Goal: Task Accomplishment & Management: Manage account settings

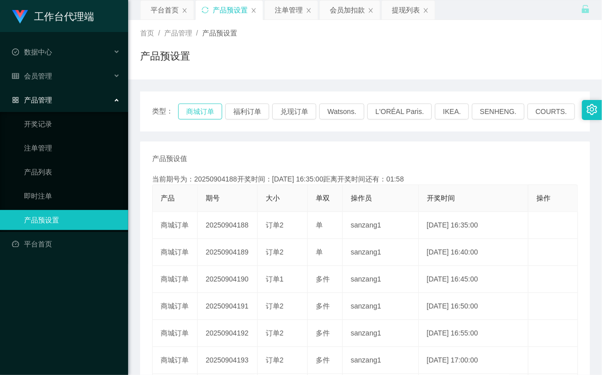
scroll to position [56, 0]
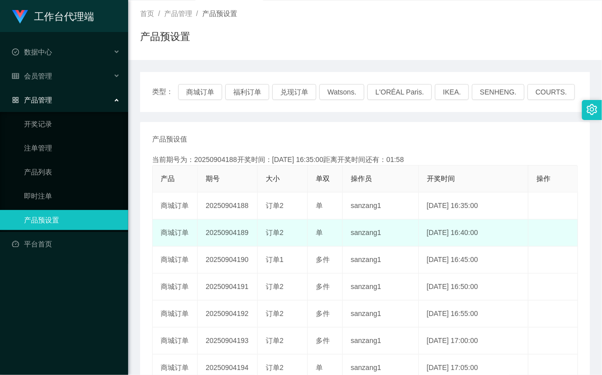
click at [220, 235] on td "20250904189" at bounding box center [228, 233] width 60 height 27
copy td "20250904189"
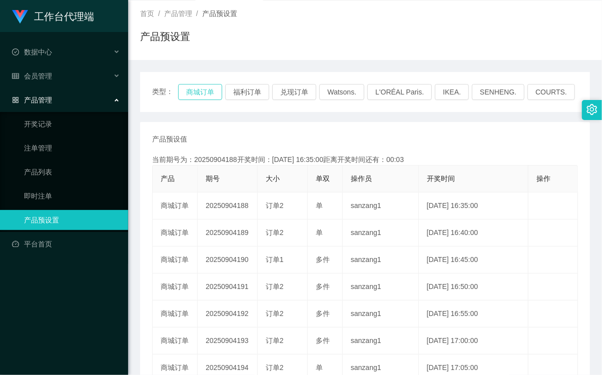
click at [216, 97] on button "商城订单" at bounding box center [200, 92] width 44 height 16
click at [216, 96] on button "商城订单" at bounding box center [200, 92] width 44 height 16
click at [258, 177] on th "大小" at bounding box center [283, 179] width 50 height 27
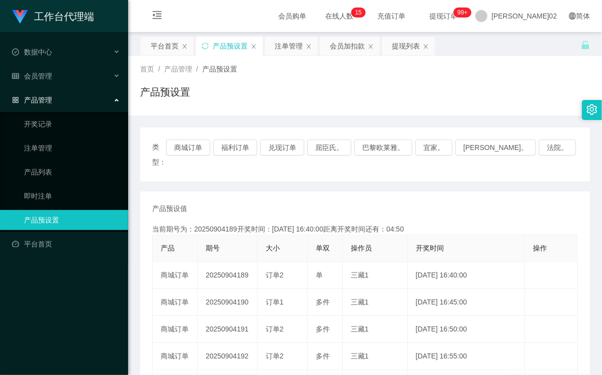
click at [418, 106] on div "产品预设置" at bounding box center [365, 96] width 450 height 23
click at [188, 146] on button "商城订单" at bounding box center [188, 148] width 44 height 16
click at [193, 146] on button "商城订单" at bounding box center [188, 148] width 44 height 16
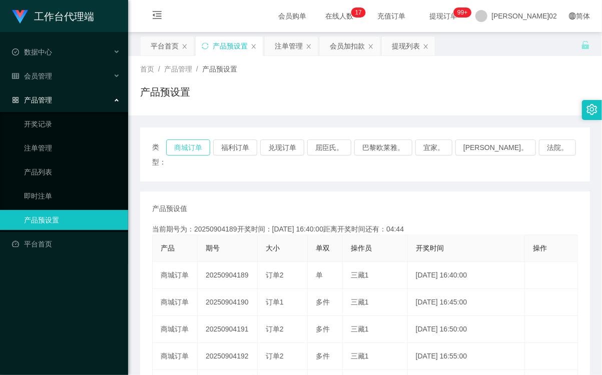
click at [210, 148] on button "商城订单" at bounding box center [188, 148] width 44 height 16
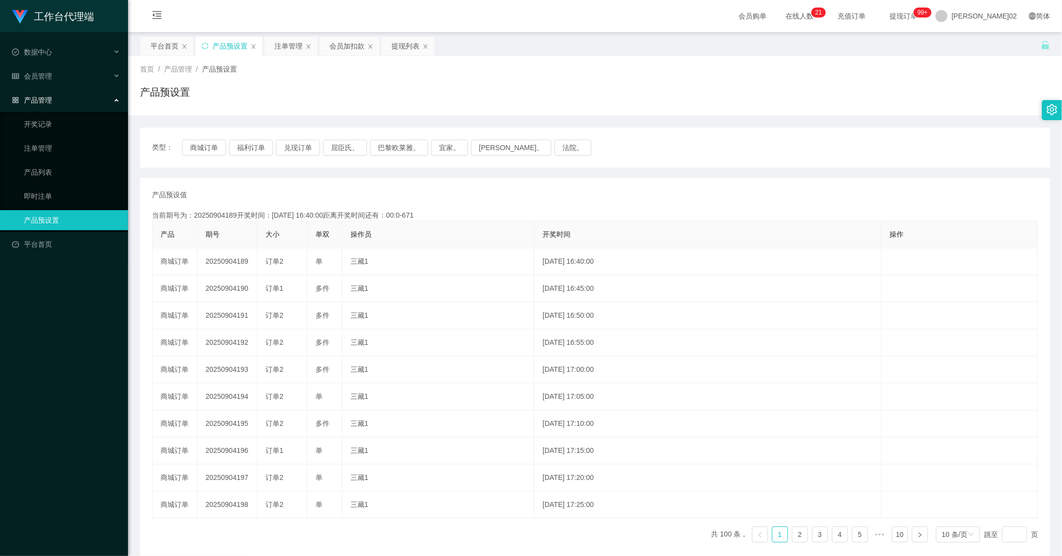
drag, startPoint x: 326, startPoint y: 42, endPoint x: 328, endPoint y: 58, distance: 15.6
click at [327, 51] on div "会员加扣款" at bounding box center [350, 46] width 60 height 19
drag, startPoint x: 333, startPoint y: 40, endPoint x: 315, endPoint y: 86, distance: 49.2
click at [333, 41] on div "会员加扣款" at bounding box center [347, 46] width 35 height 19
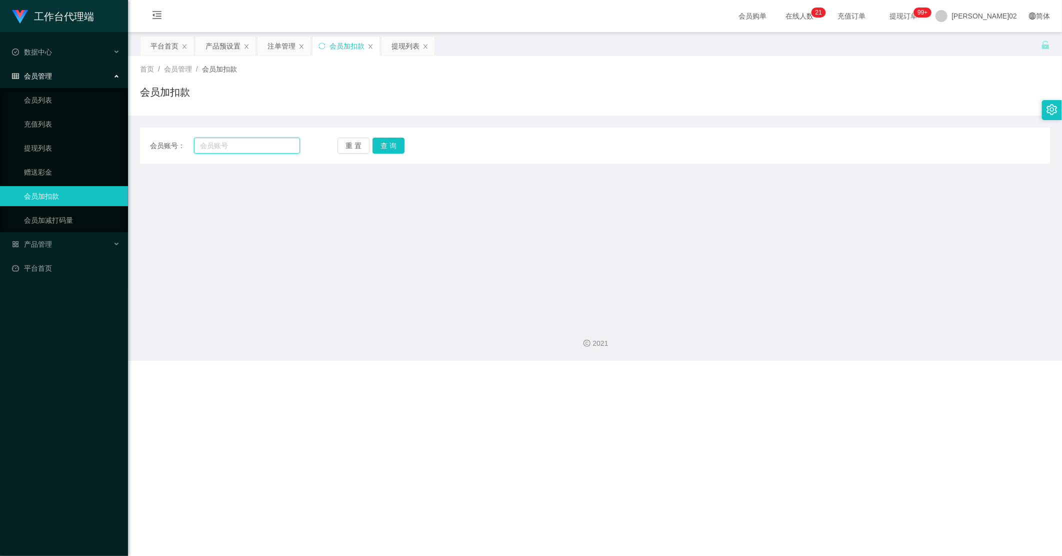
click at [246, 144] on input "text" at bounding box center [247, 146] width 106 height 16
paste input "Cac"
type input "Cac"
click at [385, 142] on button "查 询" at bounding box center [389, 146] width 32 height 16
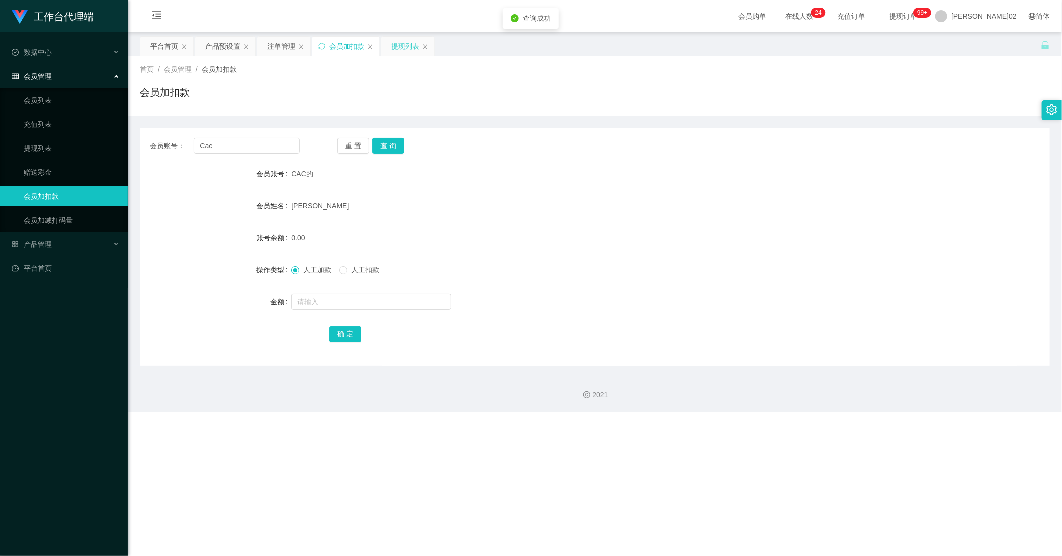
click at [404, 48] on div "提现列表" at bounding box center [406, 46] width 28 height 19
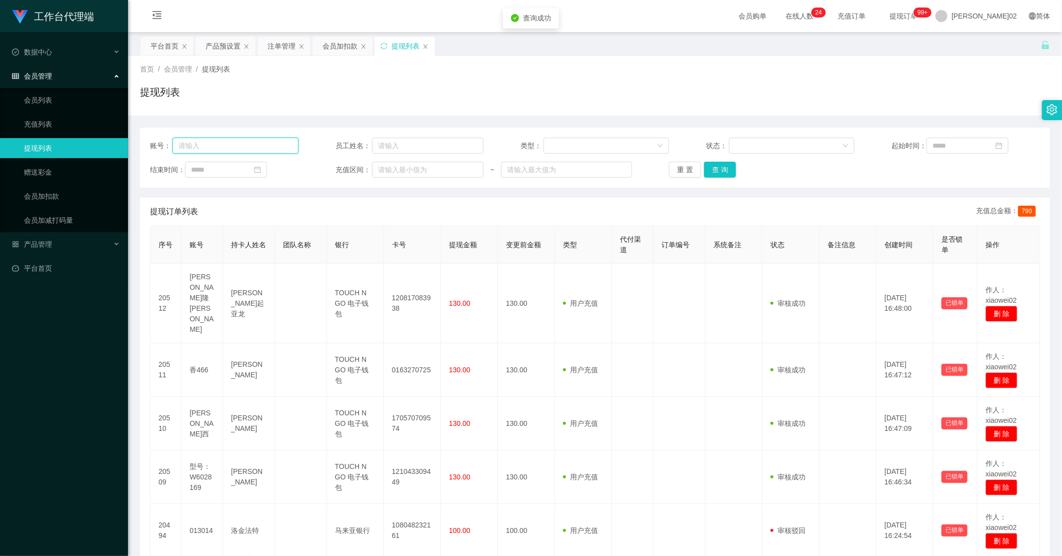
drag, startPoint x: 269, startPoint y: 147, endPoint x: 275, endPoint y: 148, distance: 6.1
click at [269, 147] on input "text" at bounding box center [236, 146] width 126 height 16
paste input "Cac"
type input "Cac"
click at [601, 162] on button "查 询" at bounding box center [720, 170] width 32 height 16
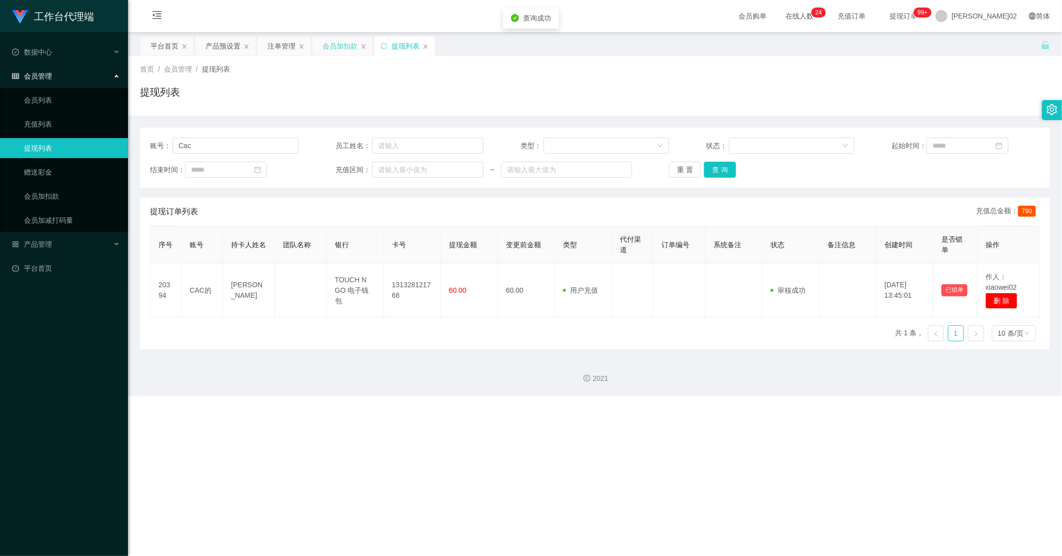
click at [352, 41] on div "会员加扣款" at bounding box center [340, 46] width 35 height 19
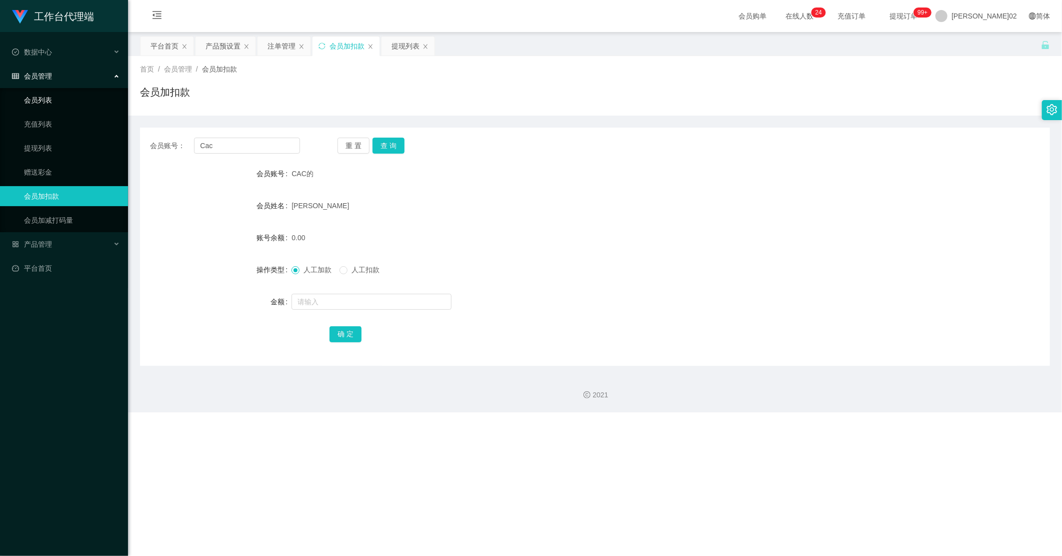
drag, startPoint x: 51, startPoint y: 94, endPoint x: 94, endPoint y: 96, distance: 43.1
click at [51, 94] on link "会员列表" at bounding box center [72, 100] width 96 height 20
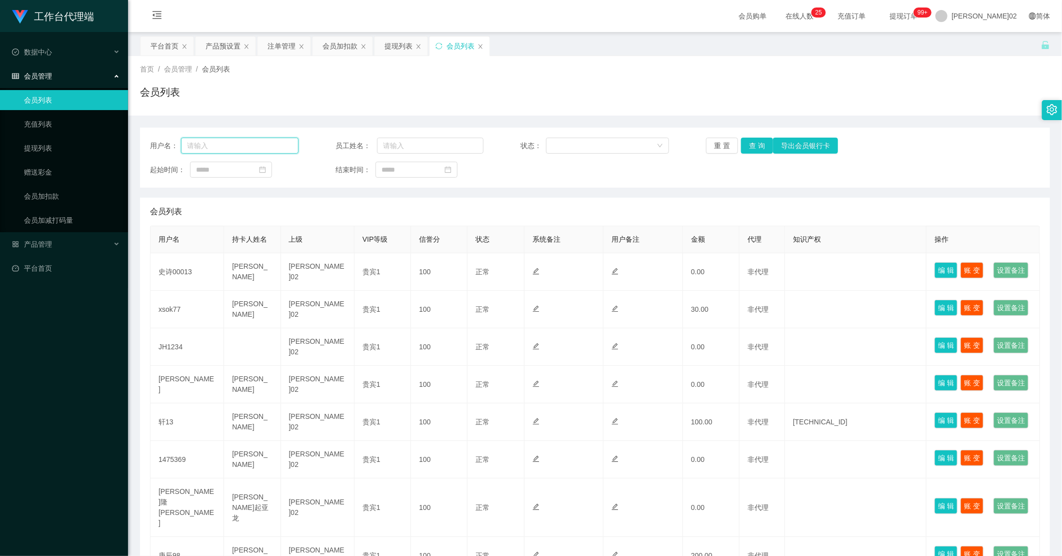
click at [244, 142] on input "text" at bounding box center [240, 146] width 118 height 16
paste input "Cac"
type input "Cac"
click at [601, 144] on button "查 询" at bounding box center [757, 146] width 32 height 16
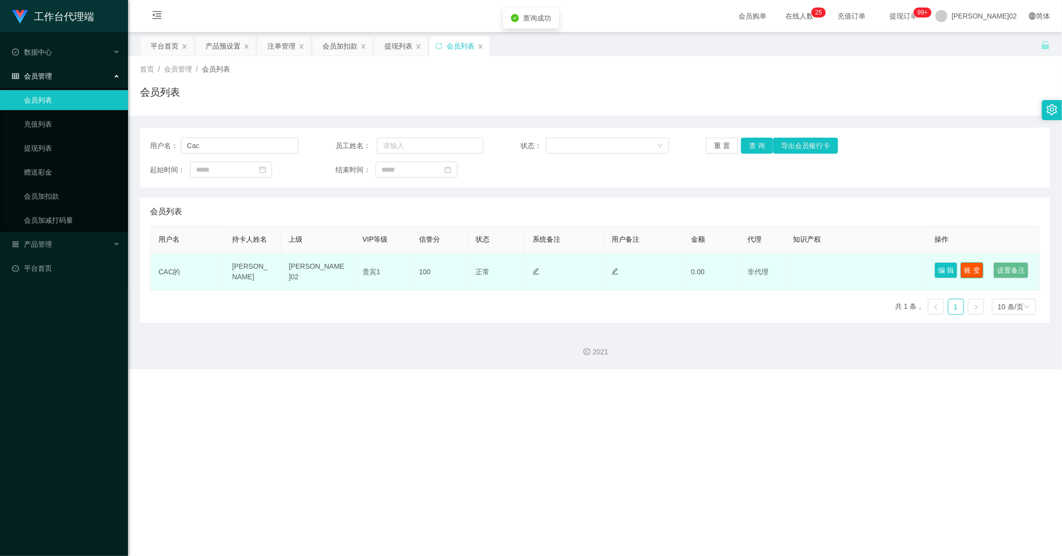
drag, startPoint x: 966, startPoint y: 268, endPoint x: 961, endPoint y: 269, distance: 5.7
click at [601, 269] on button "账 变" at bounding box center [972, 270] width 23 height 16
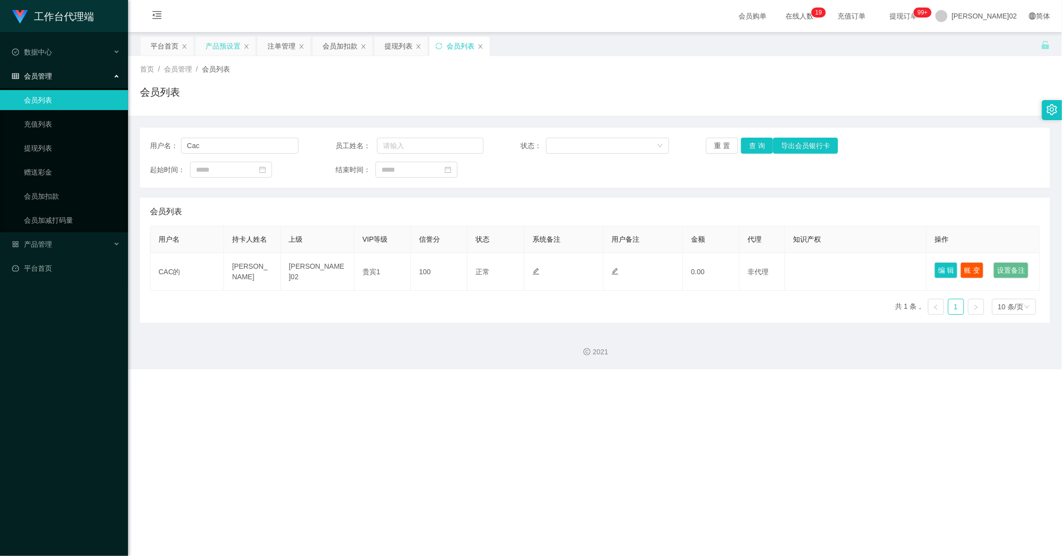
click at [219, 43] on div "产品预设置" at bounding box center [223, 46] width 35 height 19
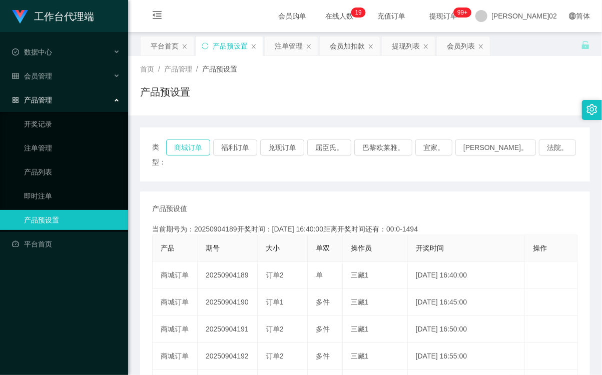
click at [192, 147] on button "商城订单" at bounding box center [188, 148] width 44 height 16
click at [300, 204] on div "产品预设值 添加期号" at bounding box center [365, 209] width 426 height 11
click at [210, 143] on button "商城订单" at bounding box center [188, 148] width 44 height 16
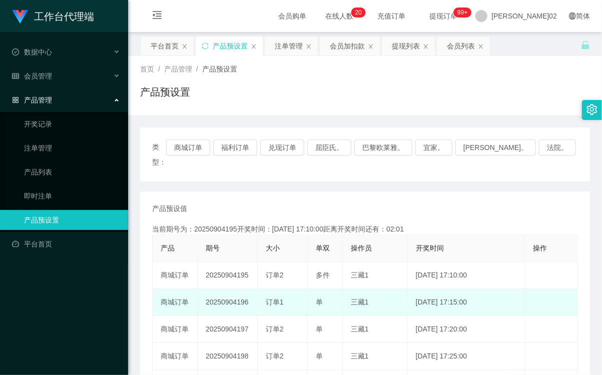
click at [222, 293] on td "20250904196" at bounding box center [228, 302] width 60 height 27
click at [223, 293] on td "20250904196" at bounding box center [228, 302] width 60 height 27
copy td "20250904196"
drag, startPoint x: 248, startPoint y: 294, endPoint x: 210, endPoint y: 290, distance: 37.7
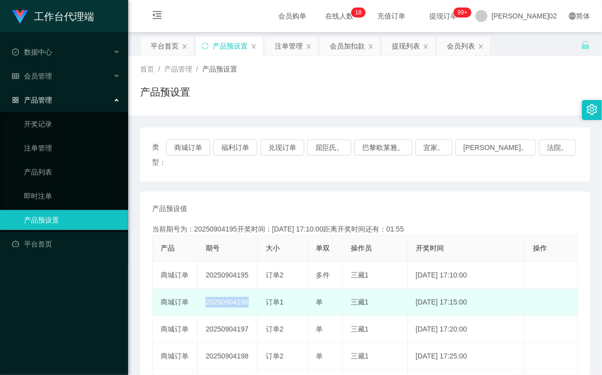
click at [246, 294] on td "20250904196" at bounding box center [228, 302] width 60 height 27
click at [241, 292] on td "20250904196" at bounding box center [228, 302] width 60 height 27
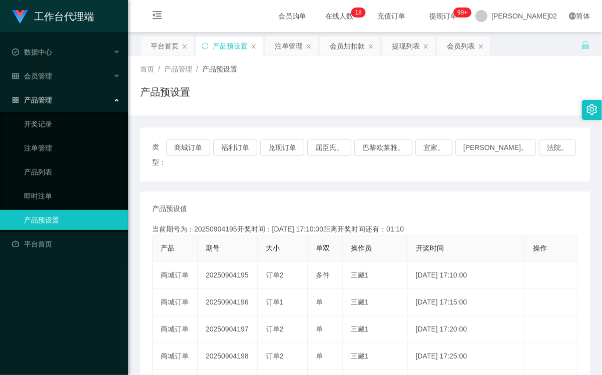
click at [393, 242] on th "操作员" at bounding box center [375, 248] width 65 height 27
drag, startPoint x: 497, startPoint y: 210, endPoint x: 512, endPoint y: 107, distance: 104.2
click at [334, 172] on div "类型： 商城订单 福利订单 兑现订单 屈臣氏。 巴黎欧莱雅。 宜家。 森亨。 法院。 产品预设值 添加期号 当前期号为：20250904195开奖时间：202…" at bounding box center [365, 352] width 450 height 449
click at [194, 149] on button "商城订单" at bounding box center [188, 148] width 44 height 16
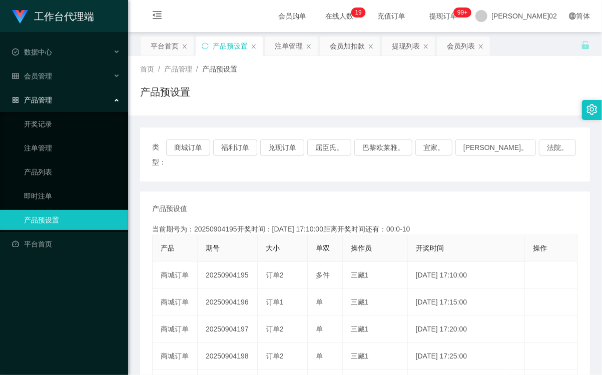
click at [353, 47] on div "会员加扣款" at bounding box center [347, 46] width 35 height 19
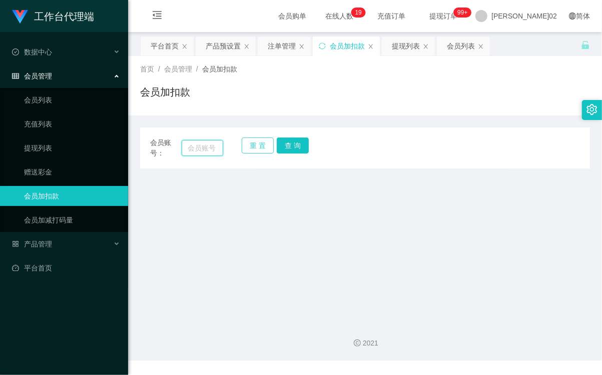
drag, startPoint x: 194, startPoint y: 150, endPoint x: 244, endPoint y: 151, distance: 49.5
click at [198, 150] on input "text" at bounding box center [203, 148] width 42 height 16
paste input "lpykps0706"
type input "lpykps0706"
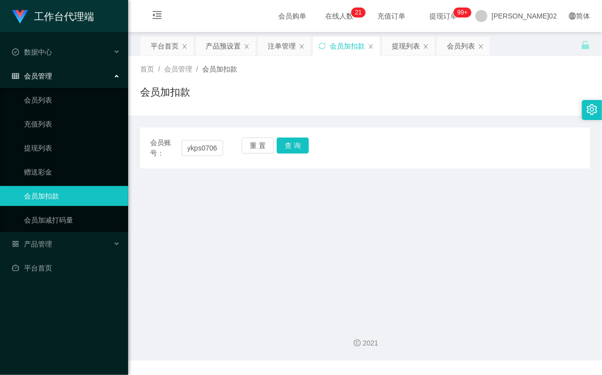
click at [309, 152] on div "重 置 查 询" at bounding box center [278, 148] width 73 height 21
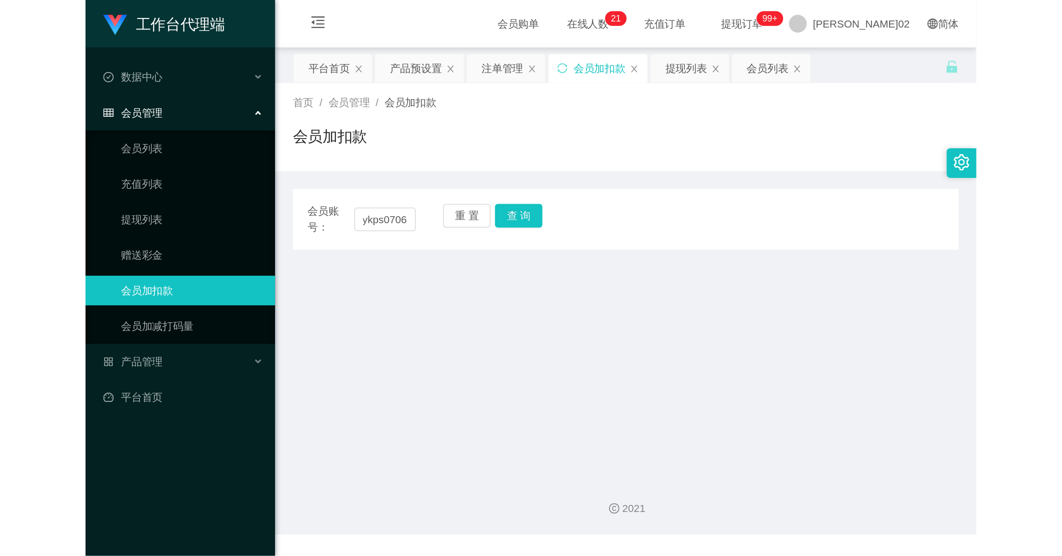
scroll to position [0, 0]
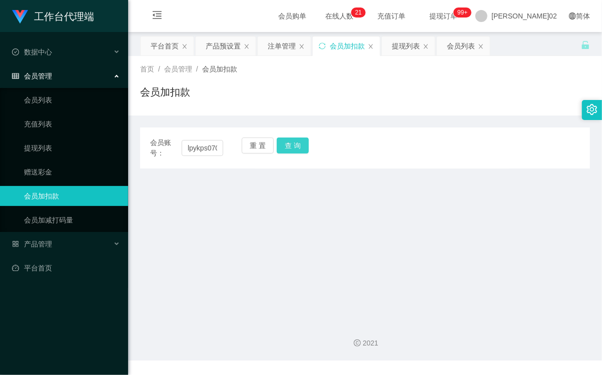
click at [301, 149] on button "查 询" at bounding box center [293, 146] width 32 height 16
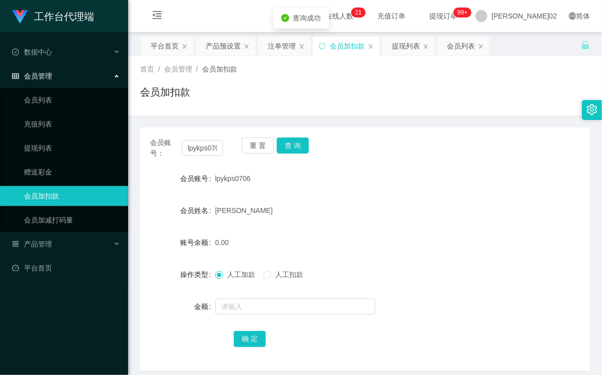
click at [409, 151] on div "会员账号： lpykps0706 重 置 查 询" at bounding box center [365, 148] width 450 height 21
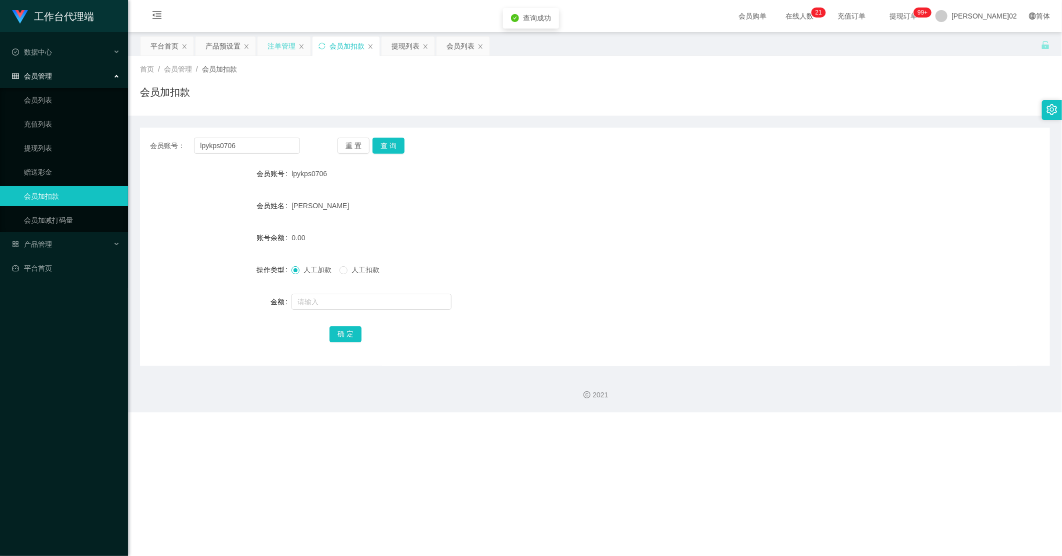
click at [287, 52] on div "注单管理" at bounding box center [282, 46] width 28 height 19
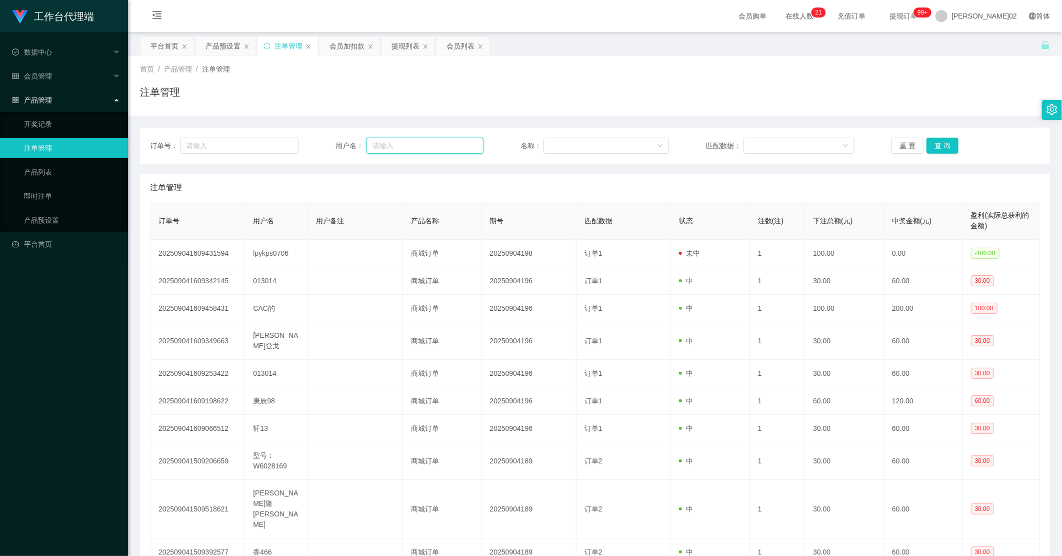
click at [391, 148] on input "text" at bounding box center [426, 146] width 118 height 16
paste input "lpykps0706"
type input "lpykps0706"
drag, startPoint x: 938, startPoint y: 144, endPoint x: 932, endPoint y: 148, distance: 7.9
click at [601, 144] on button "查 询" at bounding box center [943, 146] width 32 height 16
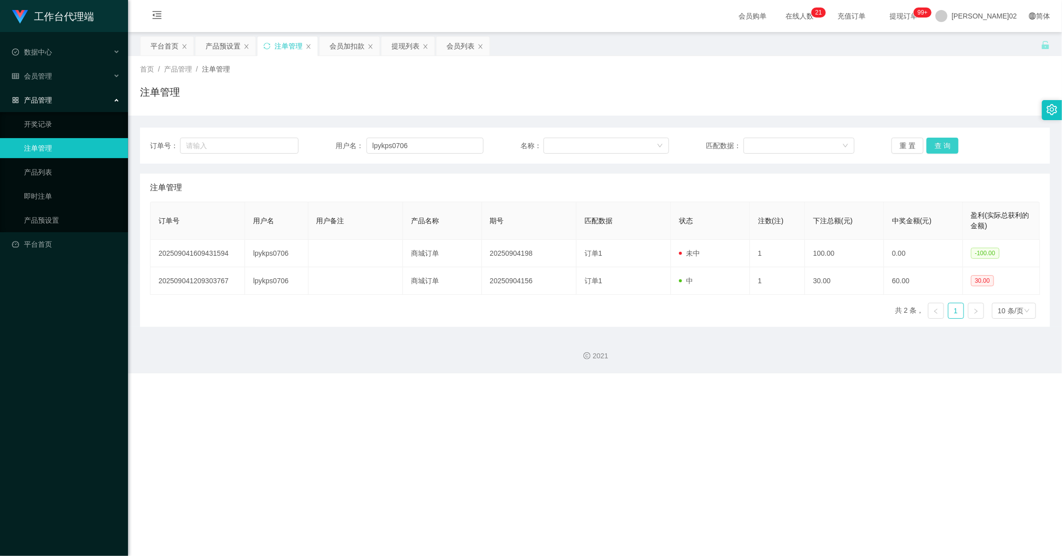
click at [601, 144] on button "查 询" at bounding box center [943, 146] width 32 height 16
click at [601, 144] on div "重 置 查 询" at bounding box center [966, 146] width 149 height 16
click at [420, 141] on input "lpykps0706" at bounding box center [426, 146] width 118 height 16
click at [346, 48] on div "会员加扣款" at bounding box center [347, 46] width 35 height 19
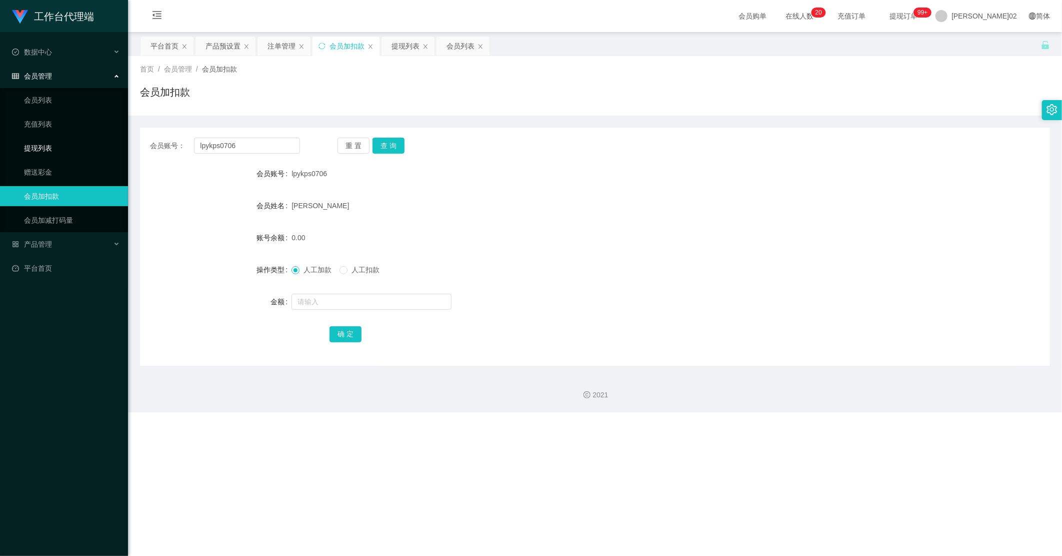
click at [37, 146] on link "提现列表" at bounding box center [72, 148] width 96 height 20
click at [36, 168] on link "赠送彩金" at bounding box center [72, 172] width 96 height 20
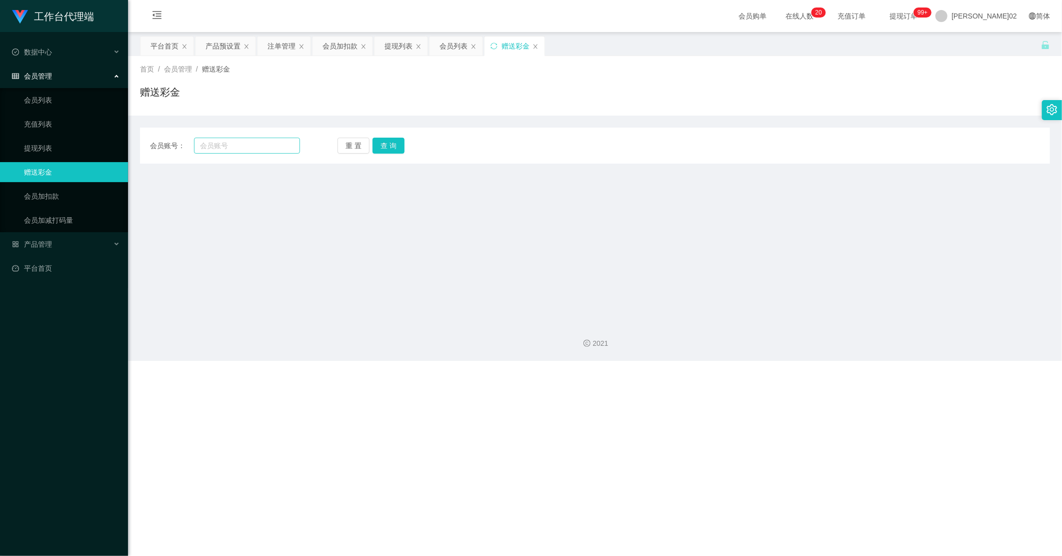
drag, startPoint x: 267, startPoint y: 154, endPoint x: 261, endPoint y: 148, distance: 8.1
click at [264, 151] on div "会员账号： 重 置 查 询 会员账号 会员姓名 账号余额 操作类型 彩金加款 彩金扣款 金额 确 定" at bounding box center [595, 146] width 910 height 36
click at [261, 148] on input "text" at bounding box center [247, 146] width 106 height 16
paste input "lpykps0706"
type input "lpykps0706"
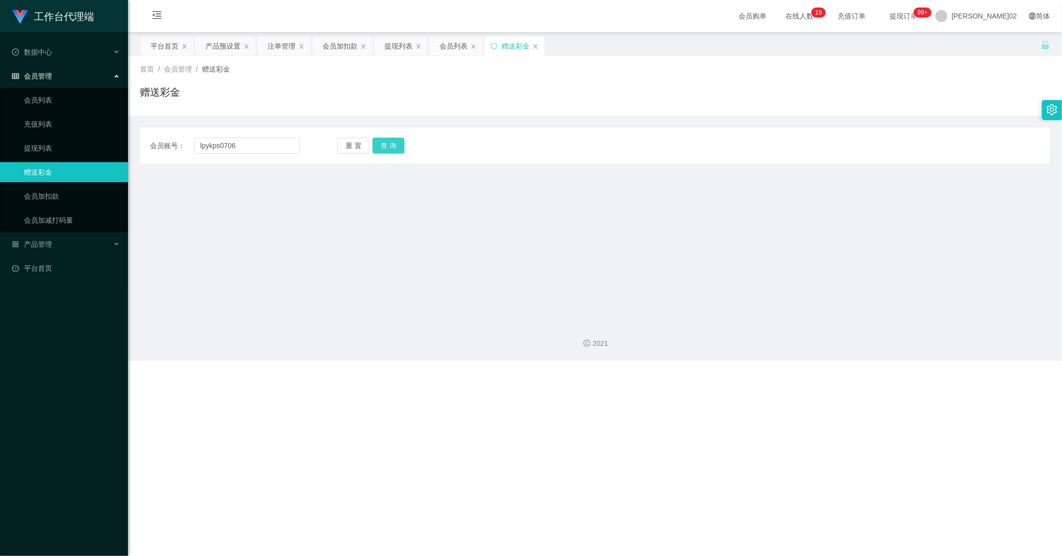
drag, startPoint x: 389, startPoint y: 144, endPoint x: 362, endPoint y: 174, distance: 40.0
click at [387, 147] on button "查 询" at bounding box center [389, 146] width 32 height 16
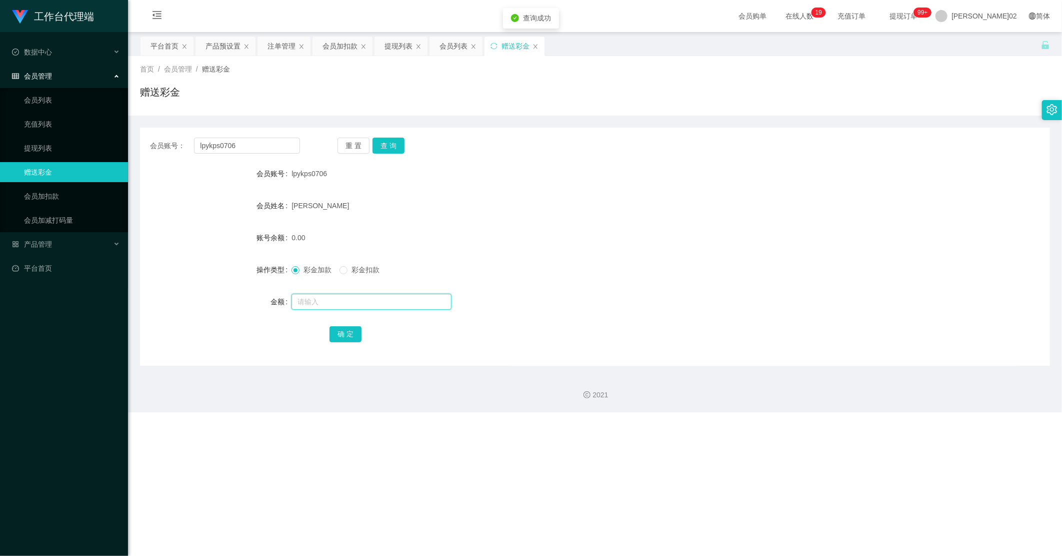
click at [318, 302] on input "text" at bounding box center [372, 302] width 160 height 16
type input "100"
click at [344, 334] on button "确 定" at bounding box center [346, 334] width 32 height 16
drag, startPoint x: 394, startPoint y: 132, endPoint x: 392, endPoint y: 139, distance: 6.8
click at [394, 133] on div "会员账号： lpykps0706 重 置 查 询 会员账号 lpykps0706 会员姓名 梁培英 账号余额 100.00 操作类型 彩金加款 彩金扣款 金额…" at bounding box center [595, 247] width 910 height 238
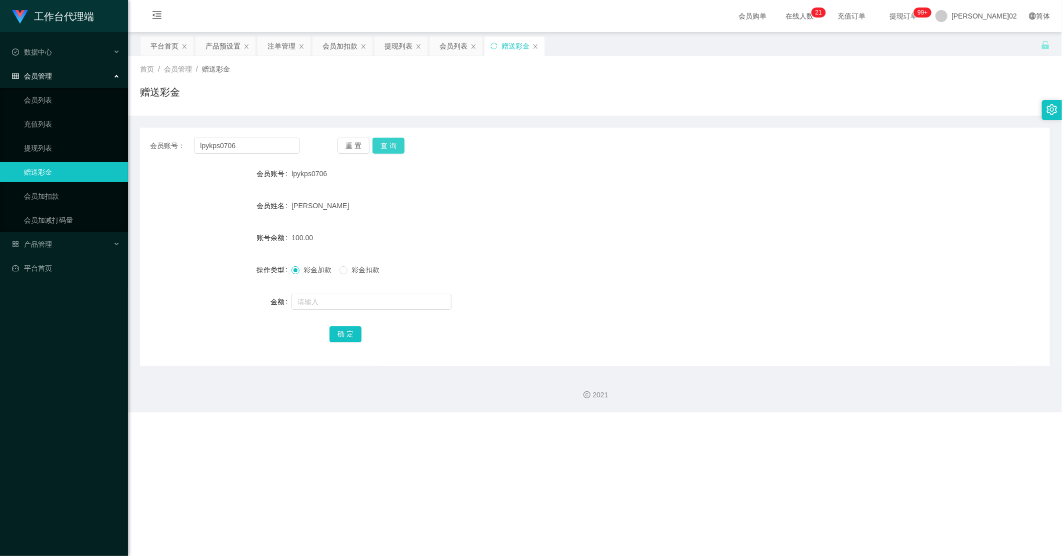
click at [392, 139] on button "查 询" at bounding box center [389, 146] width 32 height 16
click at [392, 139] on div "重 置 查 询" at bounding box center [413, 146] width 150 height 16
drag, startPoint x: 392, startPoint y: 139, endPoint x: 918, endPoint y: 36, distance: 535.5
click at [601, 206] on div "梁培英" at bounding box center [557, 206] width 531 height 20
click at [232, 50] on div "产品预设置" at bounding box center [223, 46] width 35 height 19
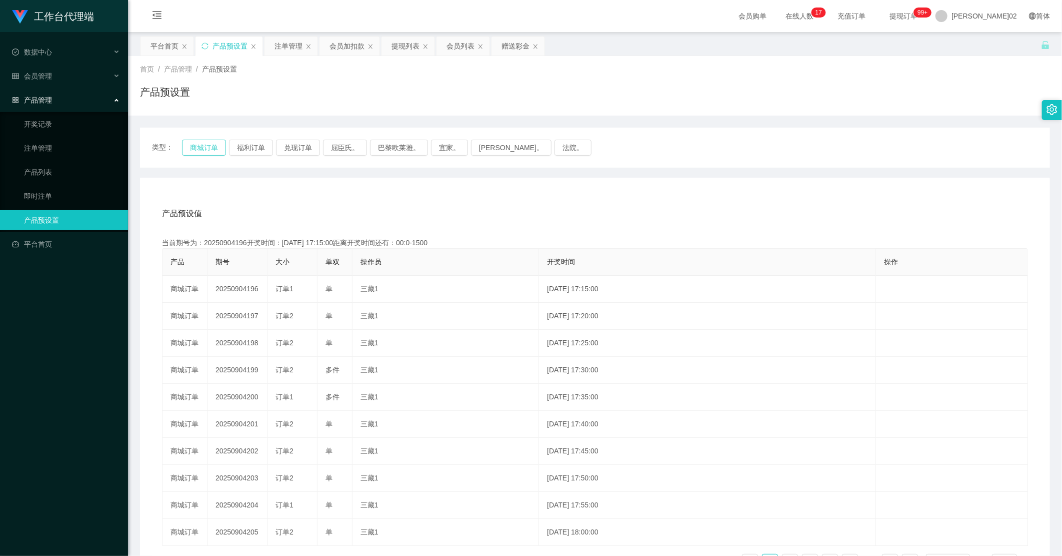
click at [214, 146] on button "商城订单" at bounding box center [204, 148] width 44 height 16
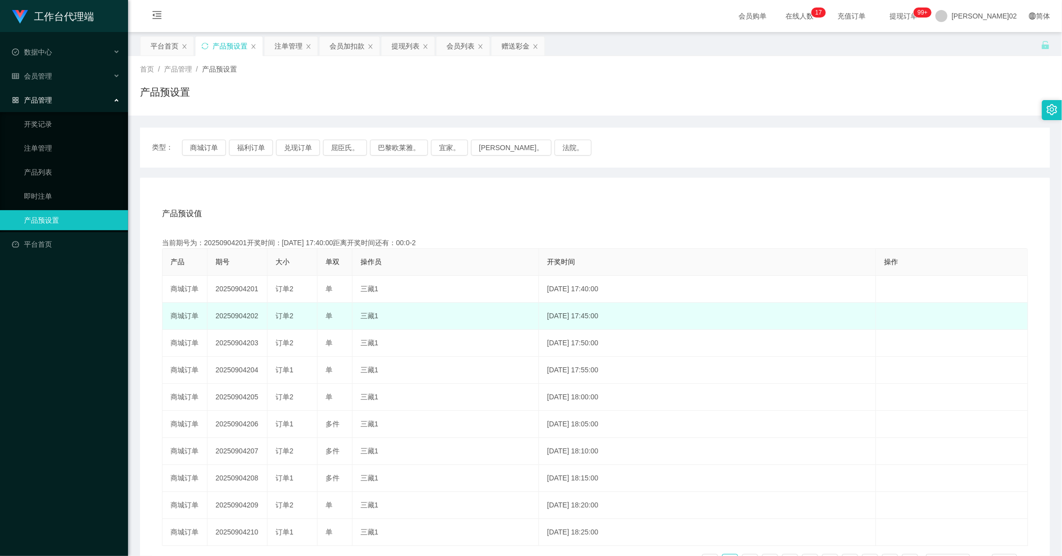
click at [239, 313] on td "20250904202" at bounding box center [238, 316] width 60 height 27
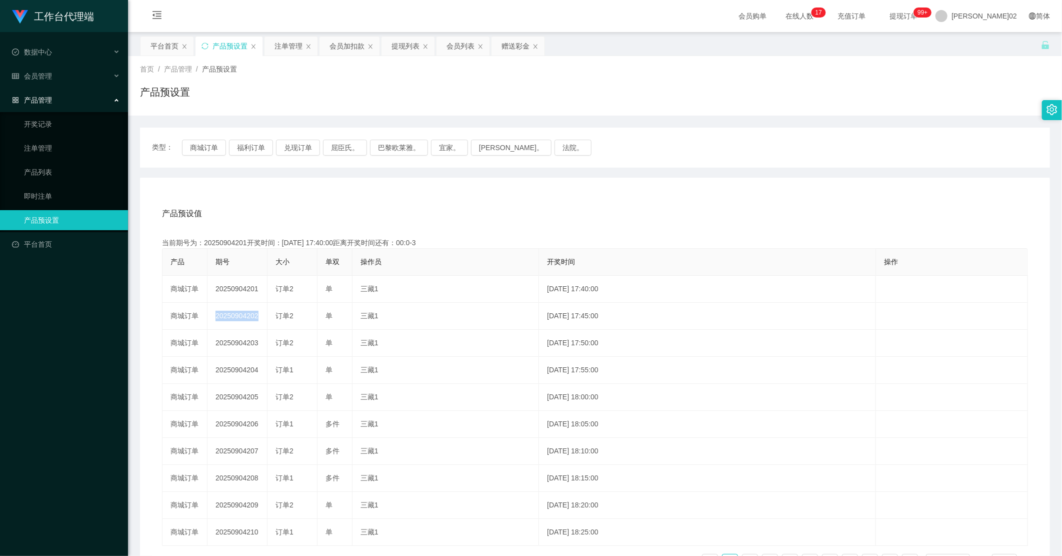
copy td "20250904202"
click at [211, 154] on button "商城订单" at bounding box center [204, 148] width 44 height 16
type button "k3wph"
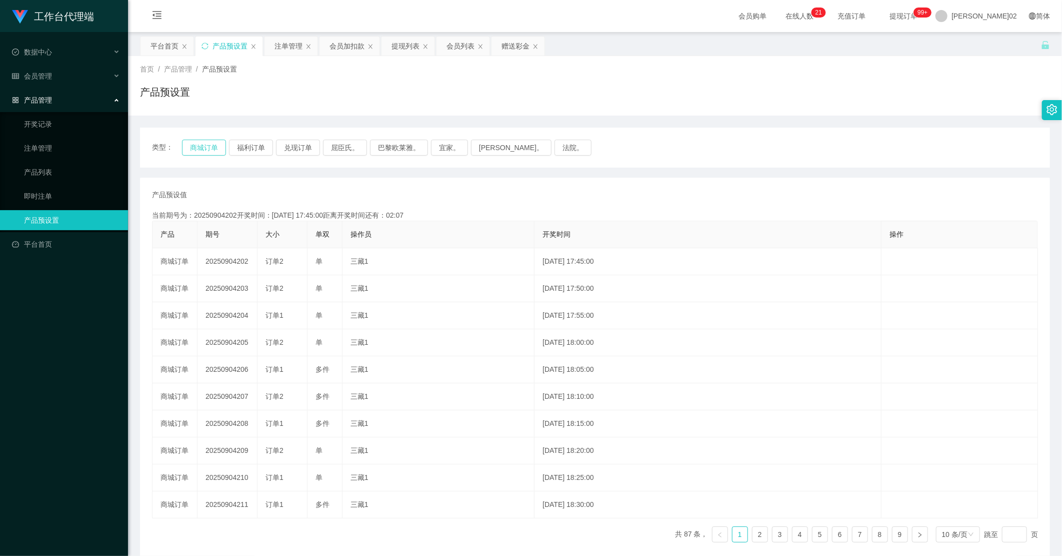
click at [198, 146] on button "商城订单" at bounding box center [204, 148] width 44 height 16
click at [350, 43] on div "会员加扣款" at bounding box center [347, 46] width 35 height 19
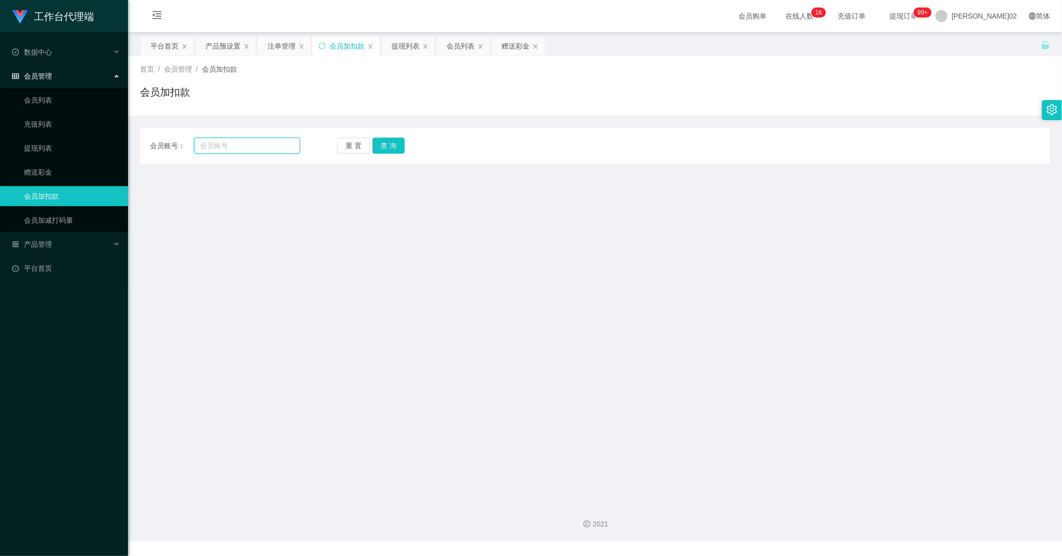
click at [244, 142] on input "text" at bounding box center [247, 146] width 106 height 16
paste input "lpykps0706"
type input "lpykps0706"
click at [370, 147] on div "重 置 查 询" at bounding box center [413, 146] width 150 height 16
click at [383, 145] on button "查 询" at bounding box center [389, 146] width 32 height 16
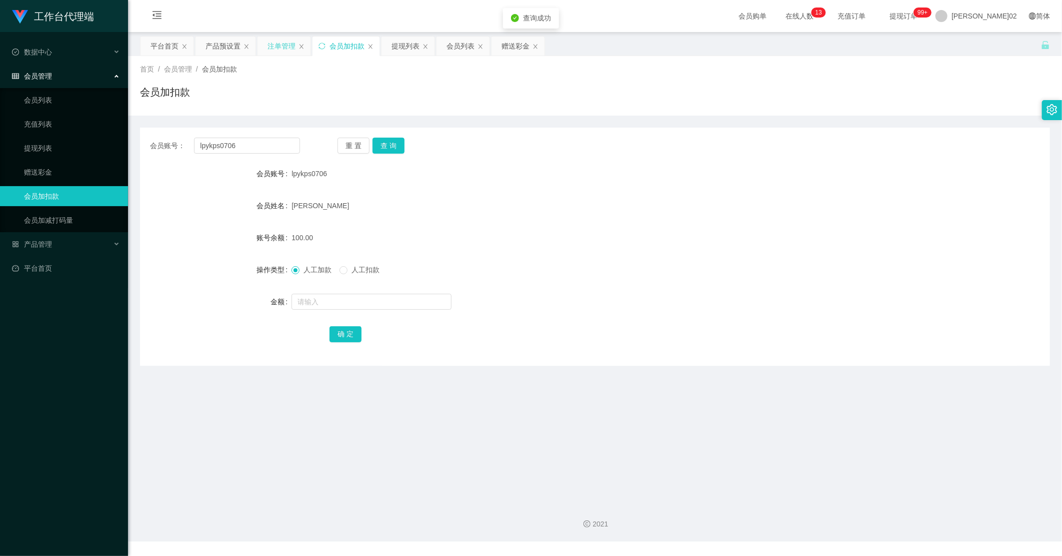
click at [281, 44] on div "注单管理" at bounding box center [282, 46] width 28 height 19
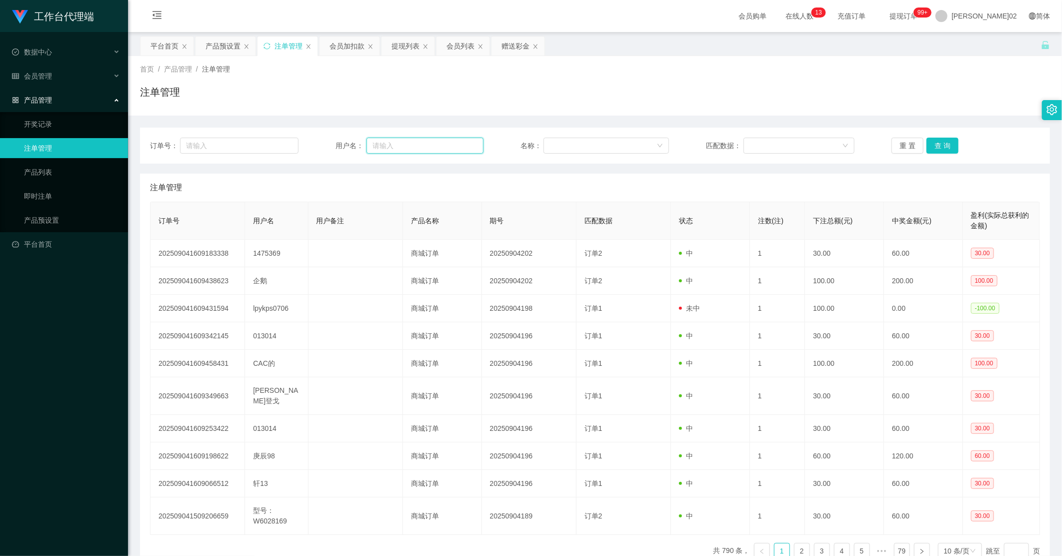
drag, startPoint x: 365, startPoint y: 144, endPoint x: 372, endPoint y: 148, distance: 7.4
click at [367, 144] on input "text" at bounding box center [426, 146] width 118 height 16
click at [396, 149] on input "text" at bounding box center [426, 146] width 118 height 16
paste input "lpykps0706"
type input "lpykps0706"
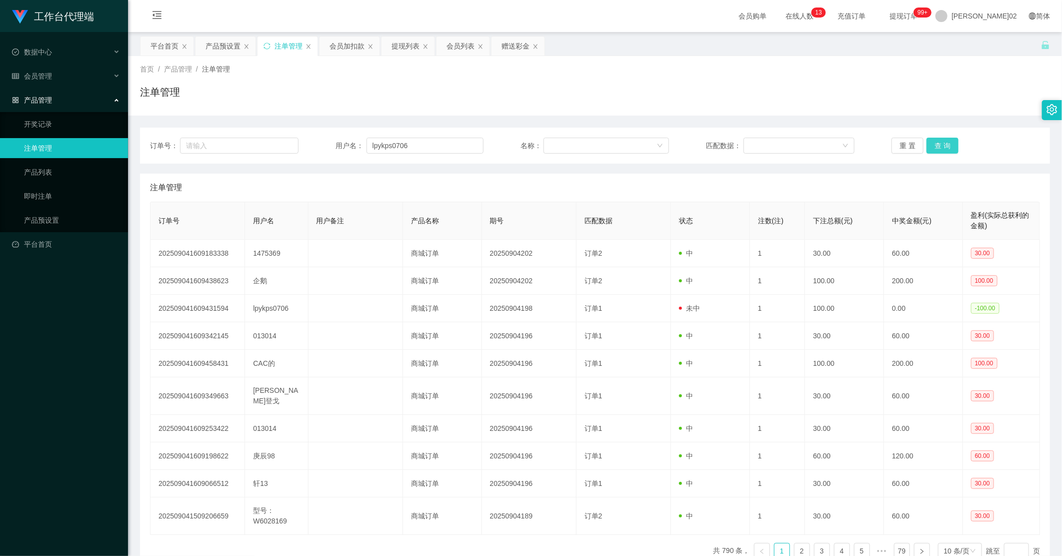
click at [944, 146] on button "查 询" at bounding box center [943, 146] width 32 height 16
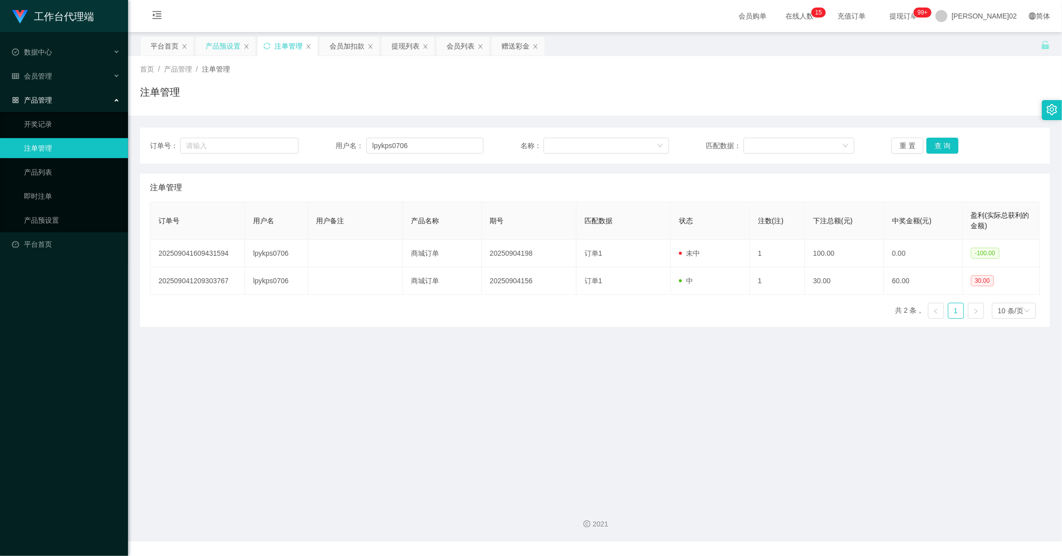
click at [227, 43] on div "产品预设置" at bounding box center [223, 46] width 35 height 19
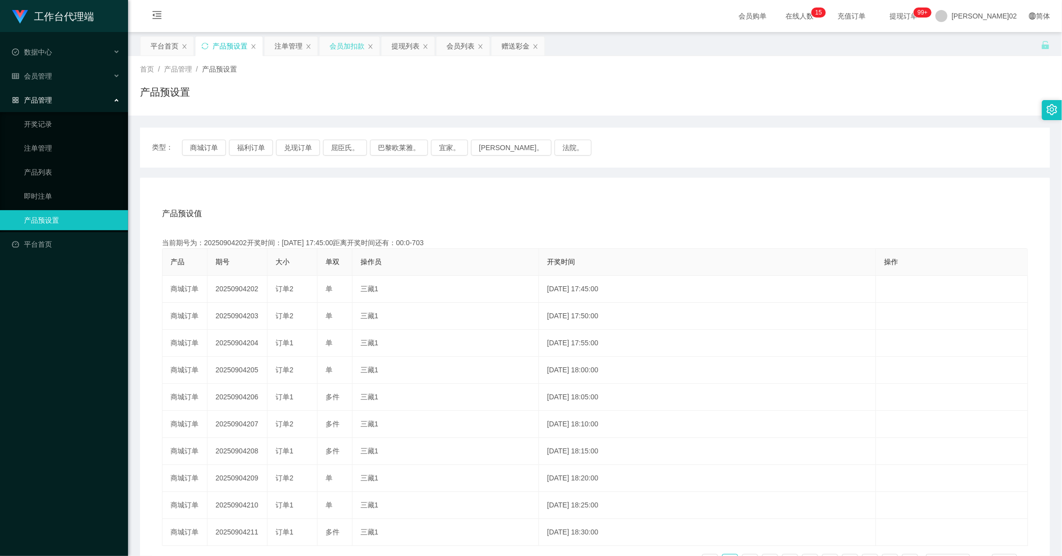
click at [332, 43] on div "会员加扣款" at bounding box center [347, 46] width 35 height 19
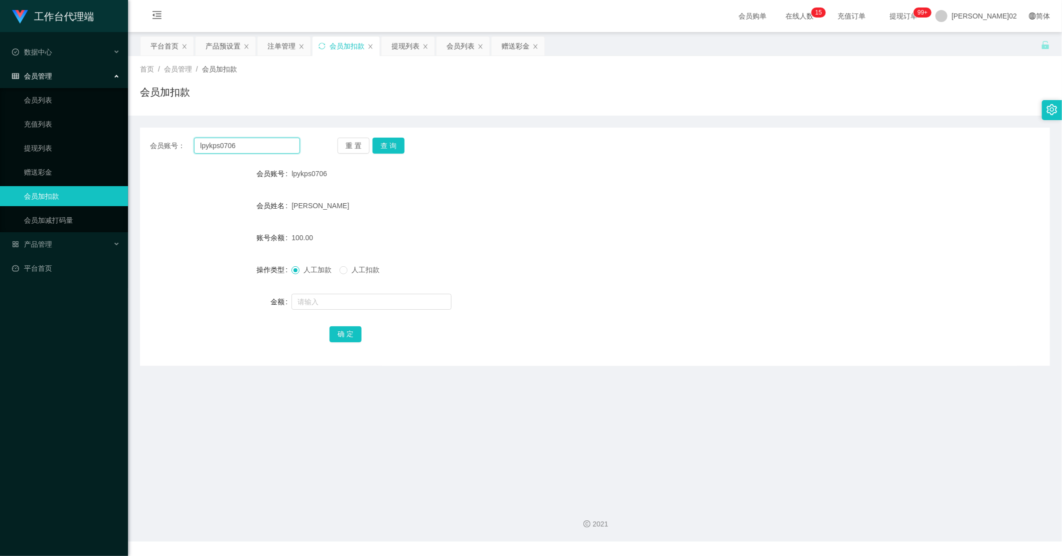
drag, startPoint x: 266, startPoint y: 138, endPoint x: 142, endPoint y: 148, distance: 124.9
click at [99, 149] on section "工作台代理端 数据中心 会员管理 会员列表 充值列表 提现列表 赠送彩金 会员加扣款 会员加减打码量 产品管理 开奖记录 注单管理 产品列表 即时注单 产品预…" at bounding box center [531, 270] width 1062 height 541
paste input "1475369"
type input "1475369"
click at [380, 139] on button "查 询" at bounding box center [389, 146] width 32 height 16
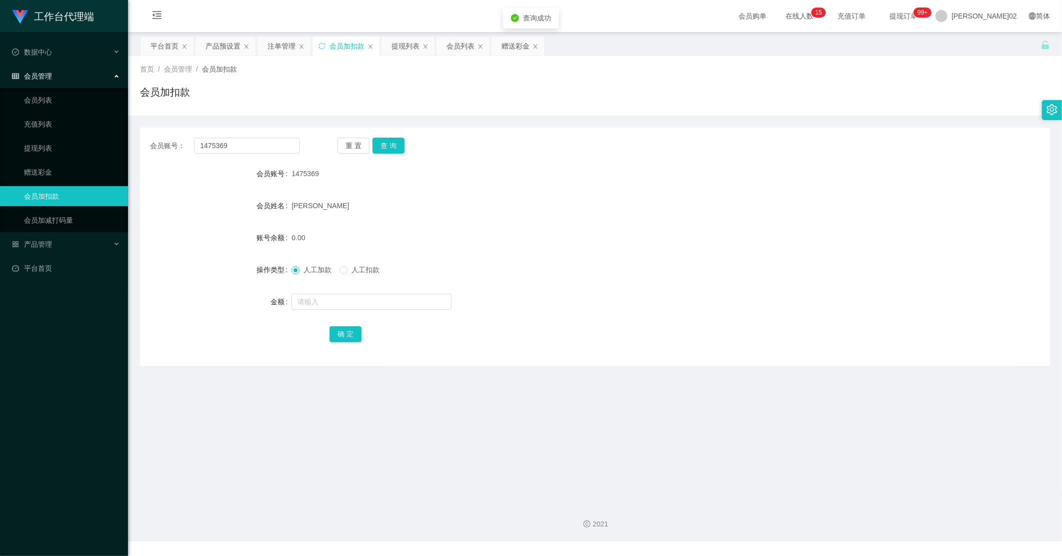
click at [654, 215] on div "[PERSON_NAME]" at bounding box center [557, 206] width 531 height 20
click at [379, 149] on button "查 询" at bounding box center [389, 146] width 32 height 16
click at [379, 149] on div "重 置 查 询" at bounding box center [413, 146] width 150 height 16
click at [379, 149] on button "查 询" at bounding box center [389, 146] width 32 height 16
click at [410, 47] on div "提现列表" at bounding box center [406, 46] width 28 height 19
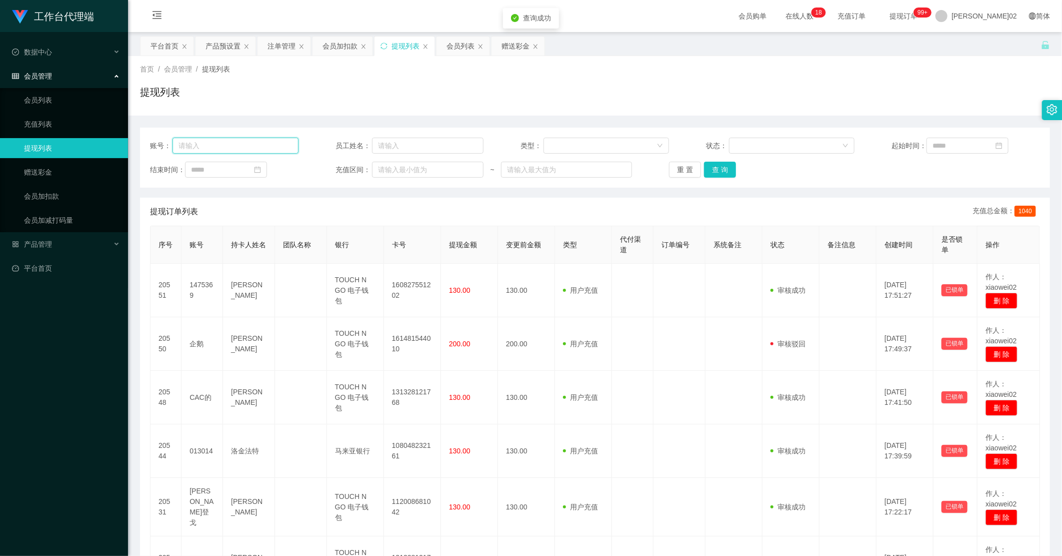
click at [246, 148] on input "text" at bounding box center [236, 146] width 126 height 16
paste input "1475369"
type input "1475369"
click at [730, 167] on button "查 询" at bounding box center [720, 170] width 32 height 16
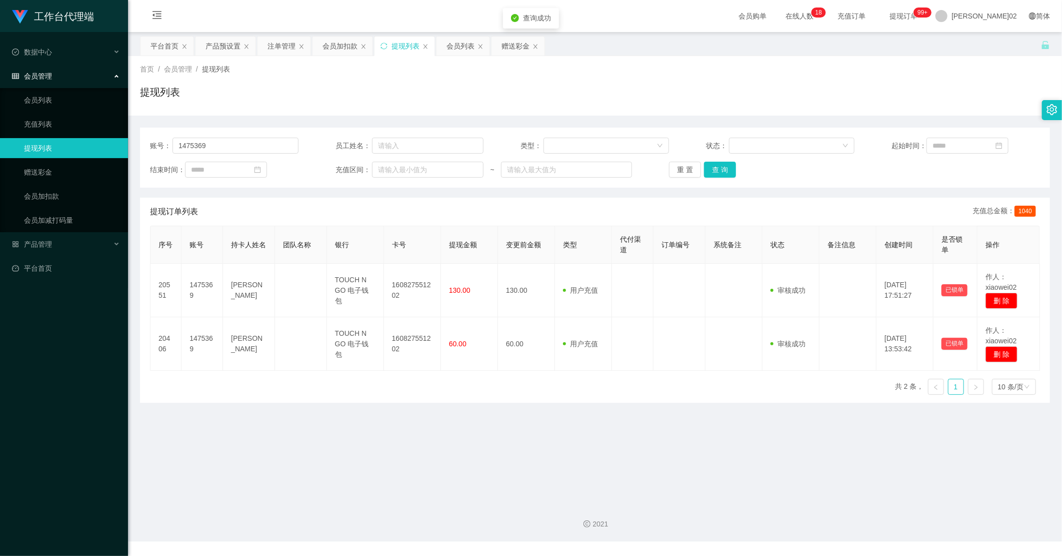
click at [722, 161] on div "账号： 1475369 员工姓名： 类型： 状态： 起始时间： 结束时间： 充值区间： ~ 重 置 查 询" at bounding box center [595, 158] width 910 height 60
click at [722, 163] on button "查 询" at bounding box center [720, 170] width 32 height 16
drag, startPoint x: 792, startPoint y: 460, endPoint x: 799, endPoint y: 447, distance: 15.2
click at [794, 457] on main "关闭左侧 关闭右侧 关闭其它 刷新页面 平台首页 产品预设置 注单管理 会员加扣款 提现列表 会员列表 赠送彩金 首页 / 会员管理 / 提现列表 / 提现列…" at bounding box center [595, 263] width 934 height 463
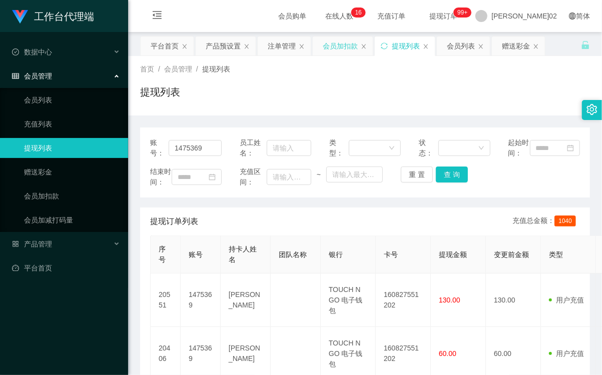
click at [336, 47] on div "会员加扣款" at bounding box center [340, 46] width 35 height 19
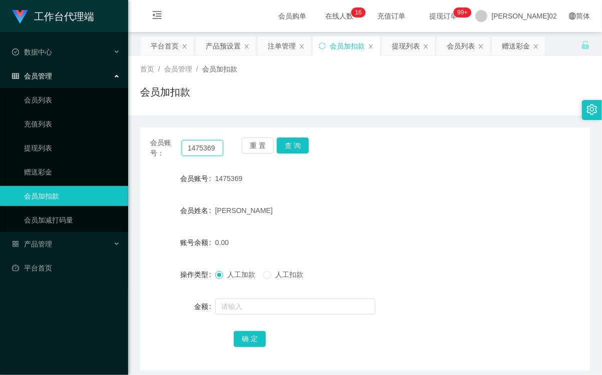
click at [211, 148] on input "1475369" at bounding box center [203, 148] width 42 height 16
paste input "lpykps0706"
type input "lpykps0706"
click at [283, 138] on button "查 询" at bounding box center [293, 146] width 32 height 16
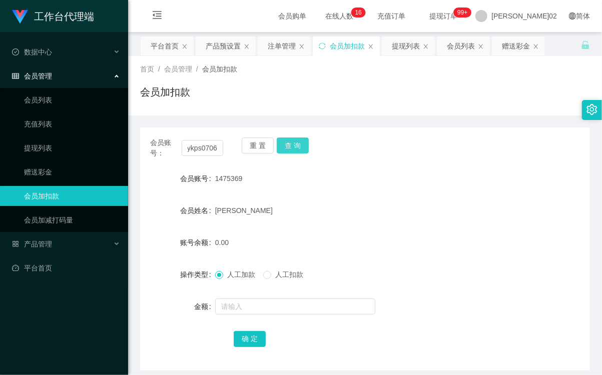
scroll to position [0, 0]
click at [395, 188] on div "lpykps0706" at bounding box center [346, 179] width 262 height 20
